Goal: Task Accomplishment & Management: Manage account settings

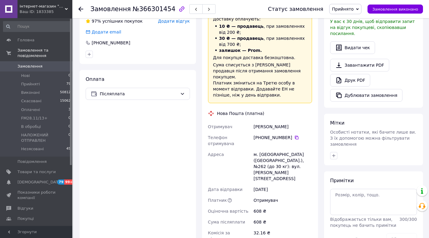
scroll to position [294, 0]
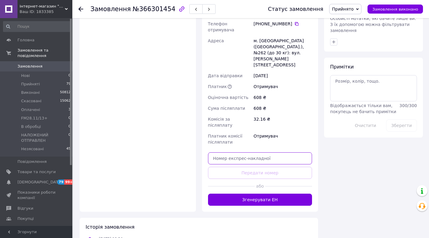
paste input "20400483042354"
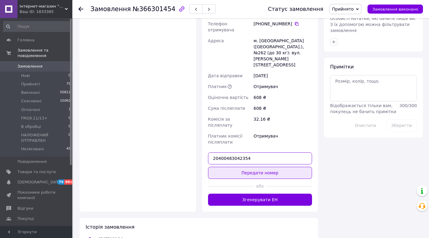
type input "20400483042354"
click at [253, 167] on button "Передати номер" at bounding box center [260, 173] width 104 height 12
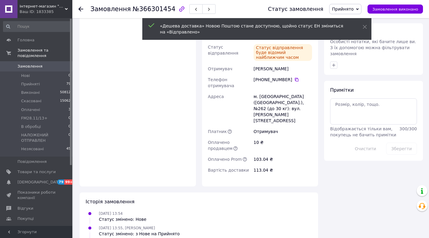
scroll to position [281, 0]
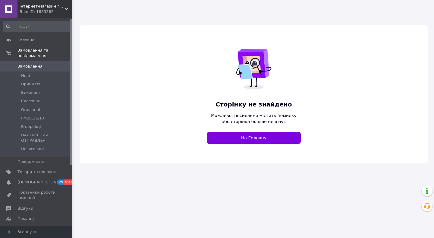
click at [68, 8] on icon at bounding box center [66, 9] width 3 height 3
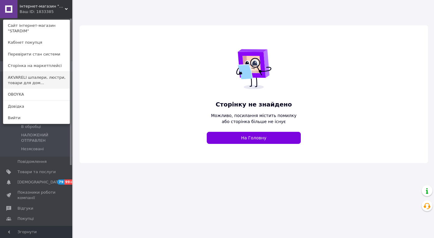
click at [39, 80] on link "AKVARELI шпалери, люстри, товари для дом..." at bounding box center [36, 80] width 66 height 17
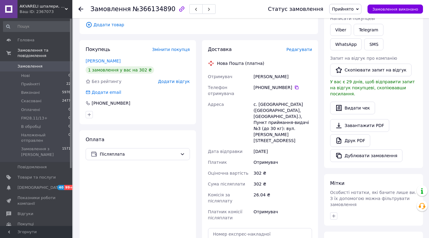
scroll to position [196, 0]
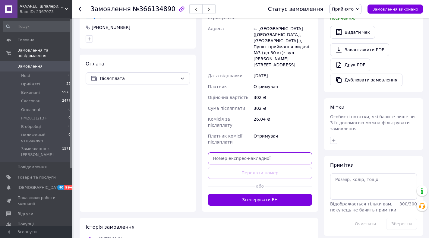
click at [233, 152] on input "text" at bounding box center [260, 158] width 104 height 12
paste input "20400483045137"
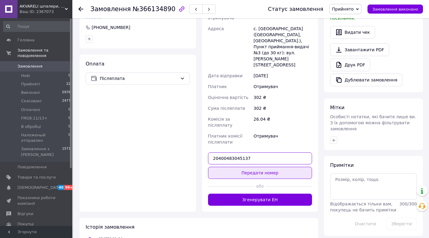
type input "20400483045137"
click at [264, 167] on button "Передати номер" at bounding box center [260, 173] width 104 height 12
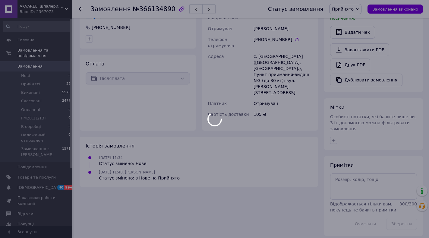
scroll to position [188, 0]
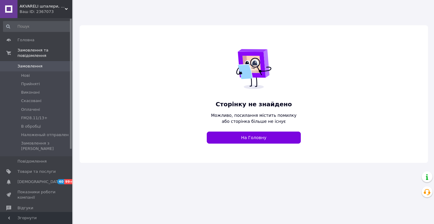
click at [27, 8] on span "AKVARELI шпалери, люстри, товари для дому" at bounding box center [42, 6] width 45 height 5
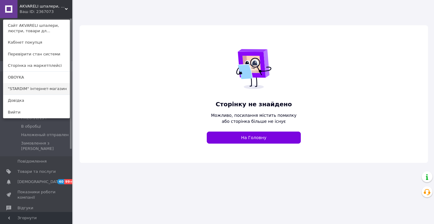
click at [25, 91] on link ""STARDIM" інтернет-магазин" at bounding box center [36, 88] width 66 height 11
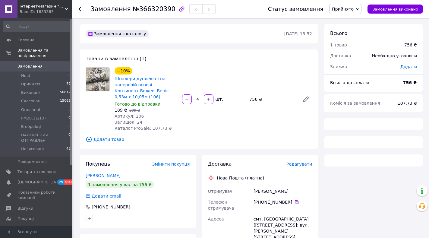
scroll to position [152, 0]
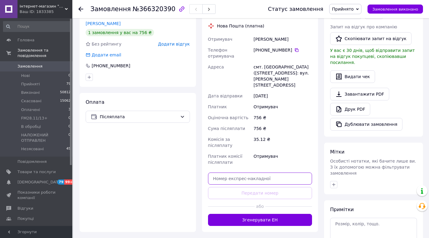
paste input "20400483046409"
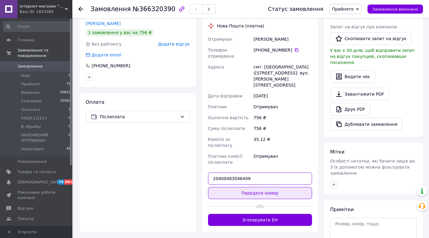
type input "20400483046409"
click at [246, 187] on button "Передати номер" at bounding box center [260, 193] width 104 height 12
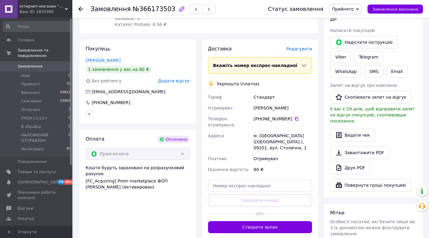
scroll to position [356, 0]
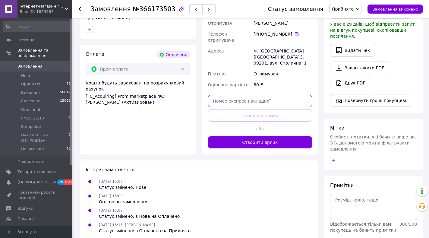
click at [239, 95] on input "text" at bounding box center [260, 101] width 104 height 12
paste input "0505384129158"
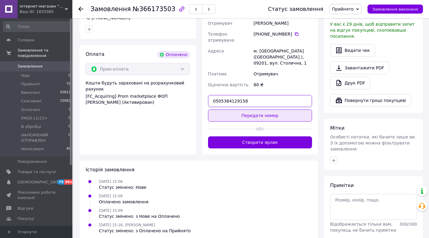
type input "0505384129158"
click at [260, 109] on button "Передати номер" at bounding box center [260, 115] width 104 height 12
